Goal: Information Seeking & Learning: Learn about a topic

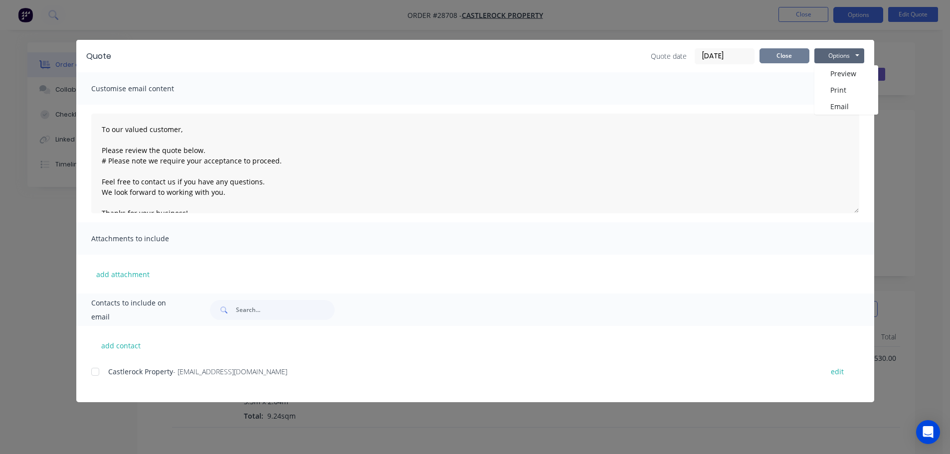
click at [780, 53] on button "Close" at bounding box center [784, 55] width 50 height 15
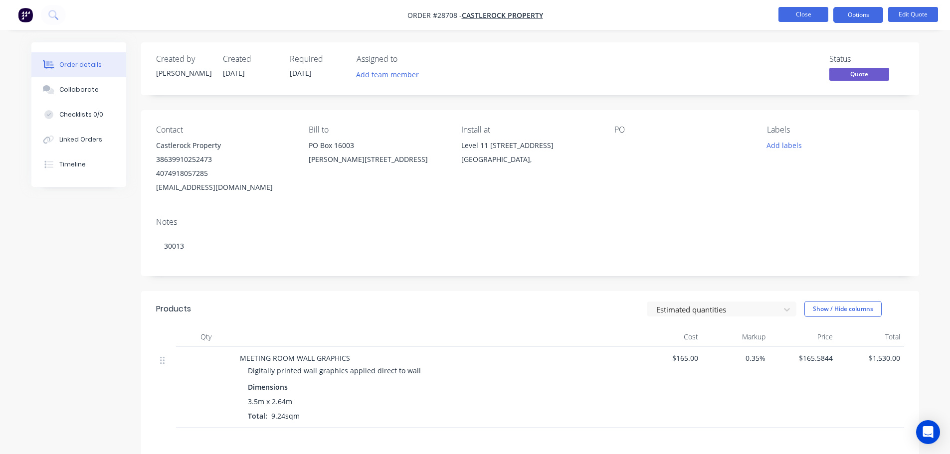
click at [799, 13] on button "Close" at bounding box center [803, 14] width 50 height 15
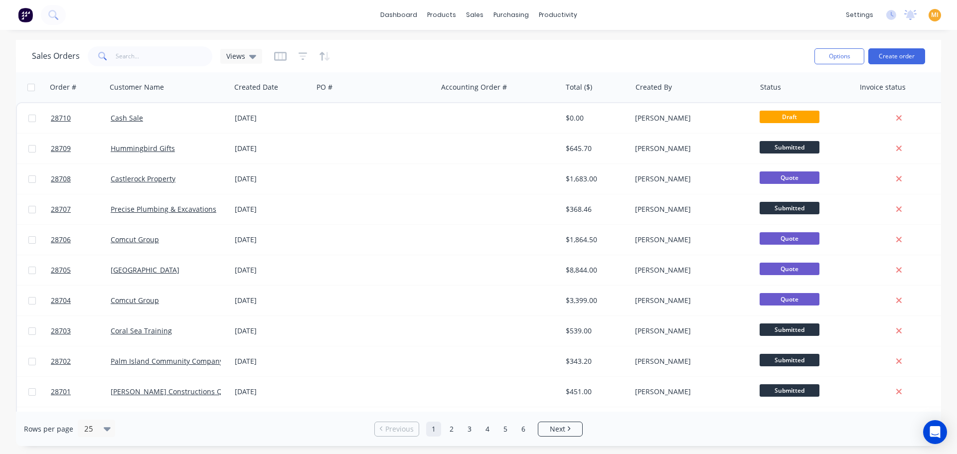
click at [27, 17] on img at bounding box center [25, 14] width 15 height 15
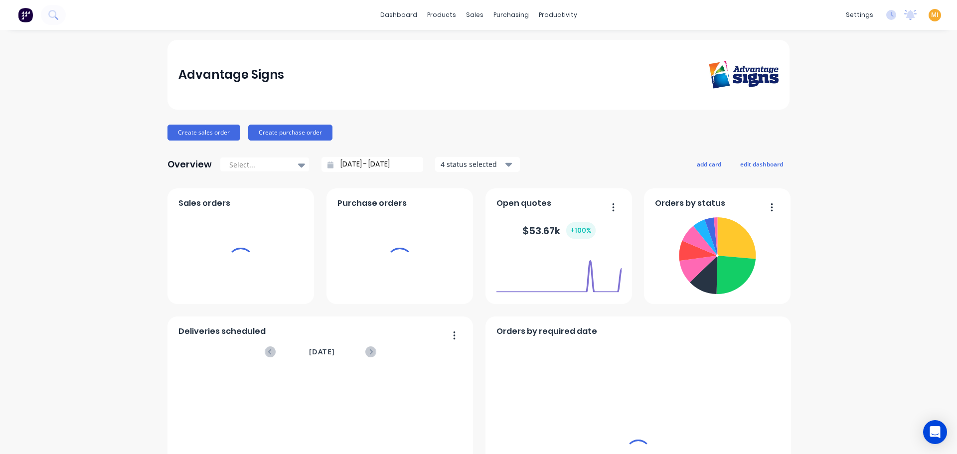
click at [931, 15] on span "MI" at bounding box center [934, 14] width 7 height 9
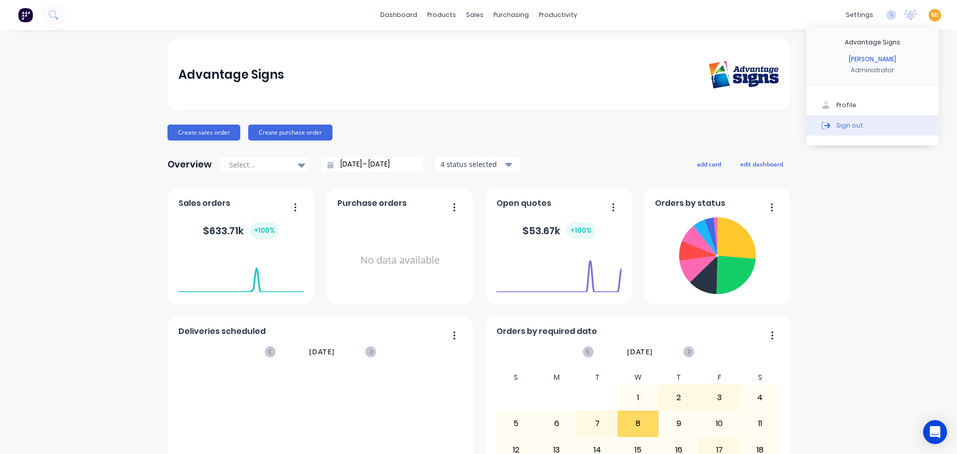
drag, startPoint x: 888, startPoint y: 123, endPoint x: 889, endPoint y: 129, distance: 6.2
click at [887, 125] on button "Sign out" at bounding box center [873, 125] width 132 height 20
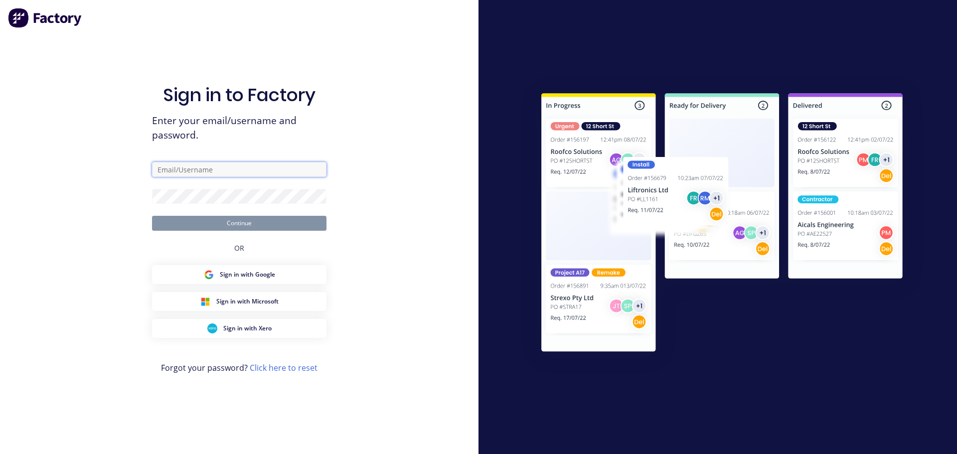
click at [246, 173] on input "text" at bounding box center [239, 169] width 175 height 15
click at [0, 454] on com-1password-button at bounding box center [0, 454] width 0 height 0
type input "team+maricardemo@factory.app"
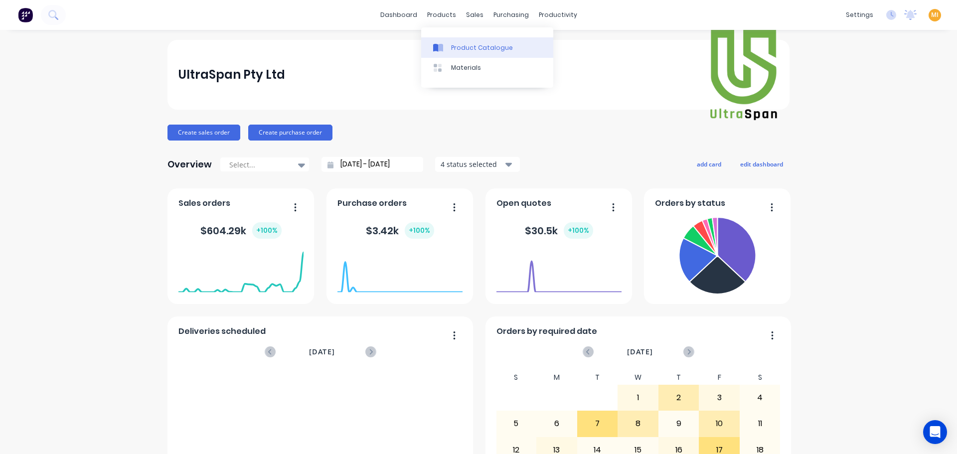
click at [454, 41] on link "Product Catalogue" at bounding box center [487, 47] width 132 height 20
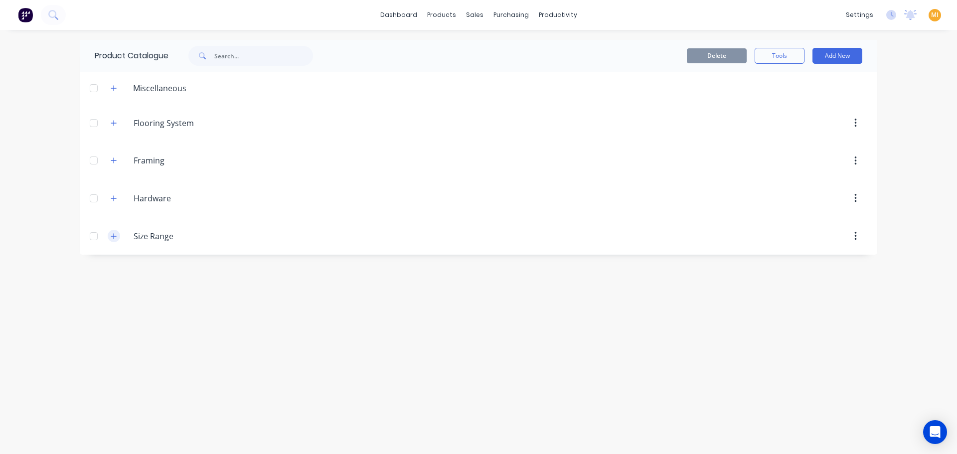
click at [116, 238] on icon "button" at bounding box center [114, 236] width 6 height 7
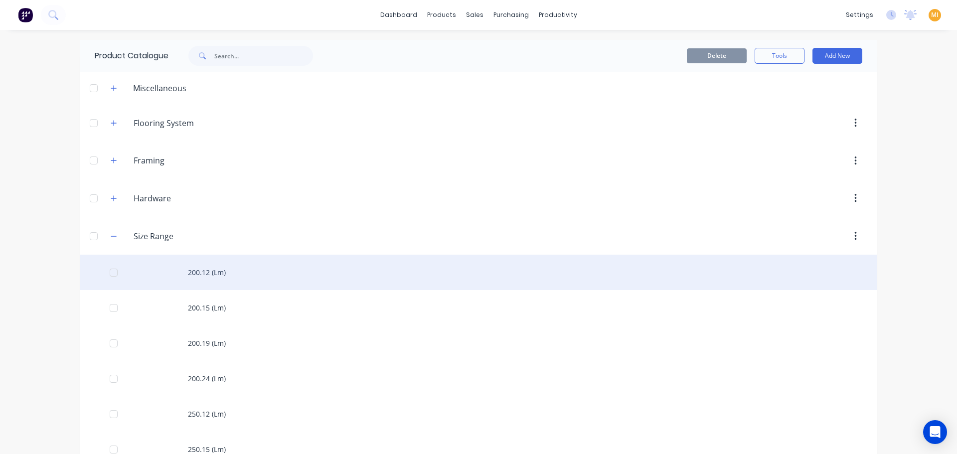
click at [213, 285] on div "200.12 (Lm)" at bounding box center [479, 272] width 798 height 35
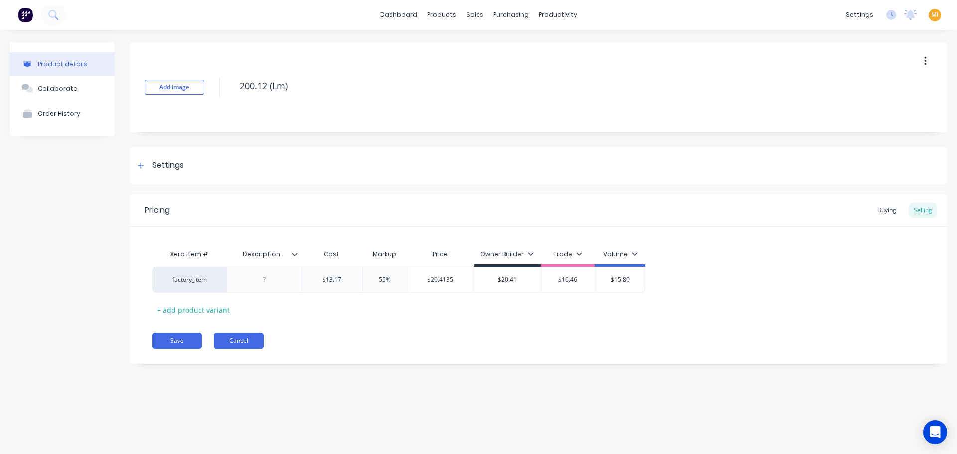
click at [251, 346] on button "Cancel" at bounding box center [239, 341] width 50 height 16
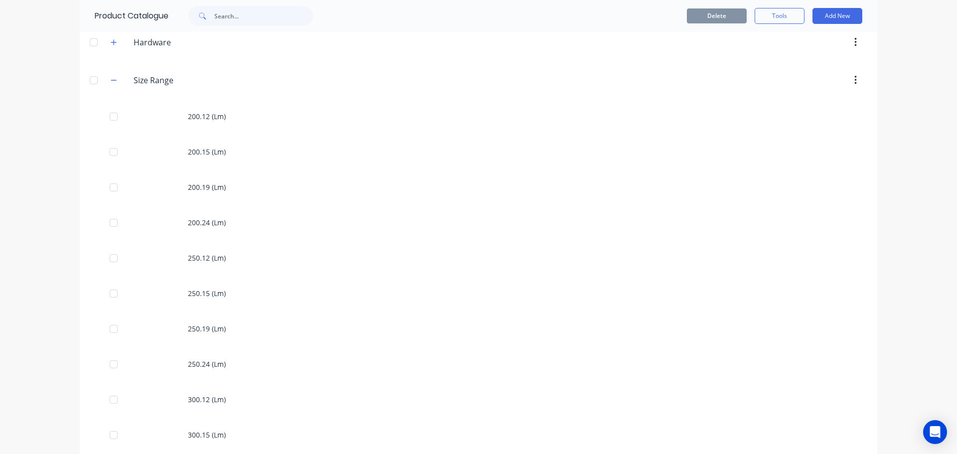
scroll to position [249, 0]
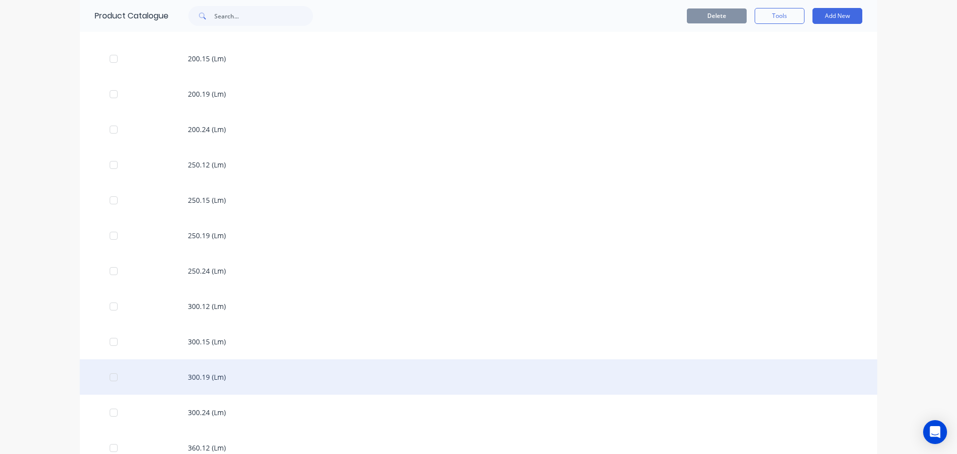
click at [211, 360] on div "300.19 (Lm)" at bounding box center [479, 377] width 798 height 35
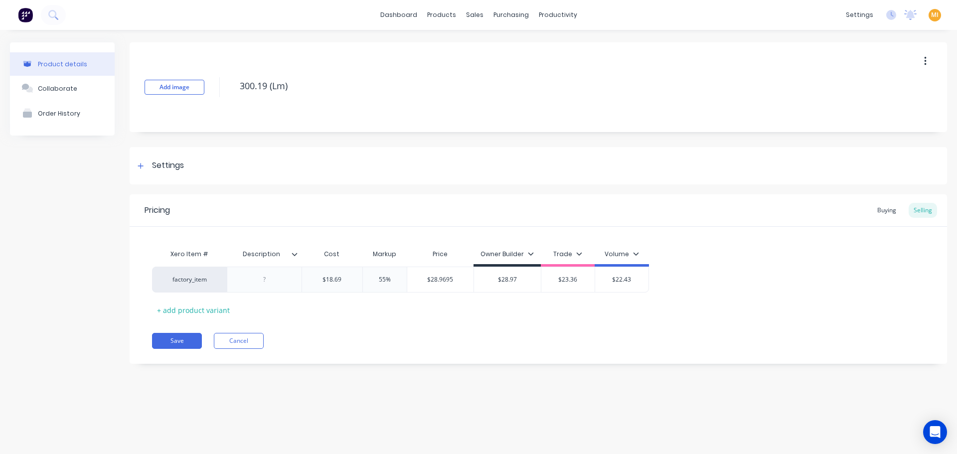
type textarea "x"
